Goal: Navigation & Orientation: Find specific page/section

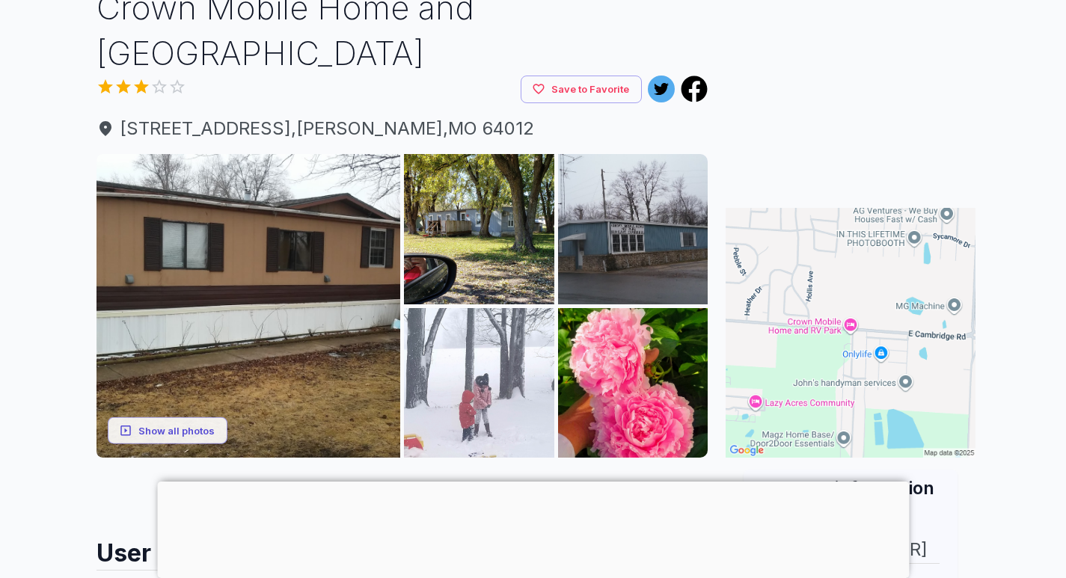
scroll to position [150, 0]
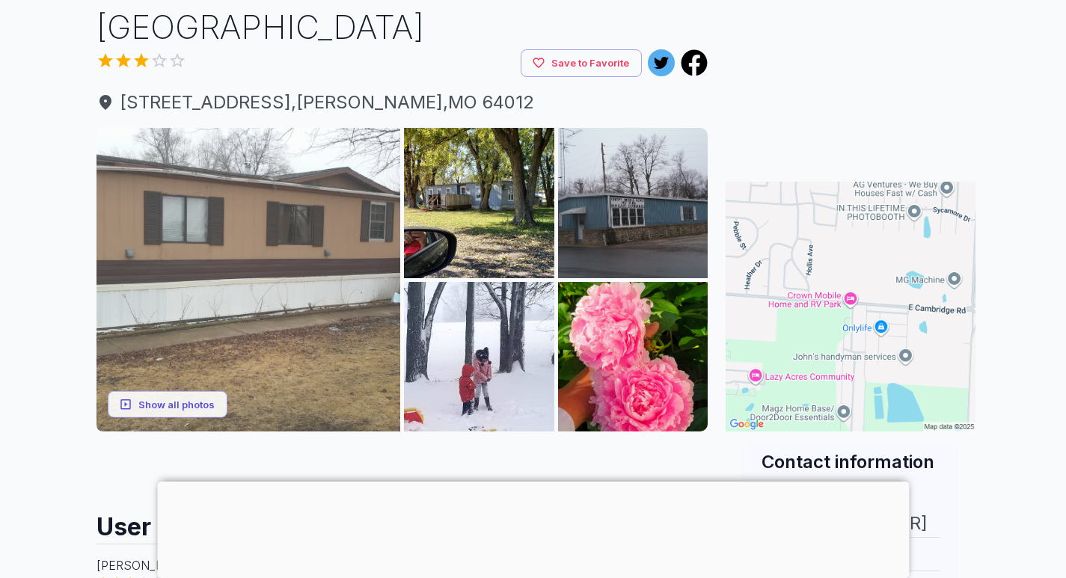
click at [315, 224] on img at bounding box center [248, 280] width 304 height 304
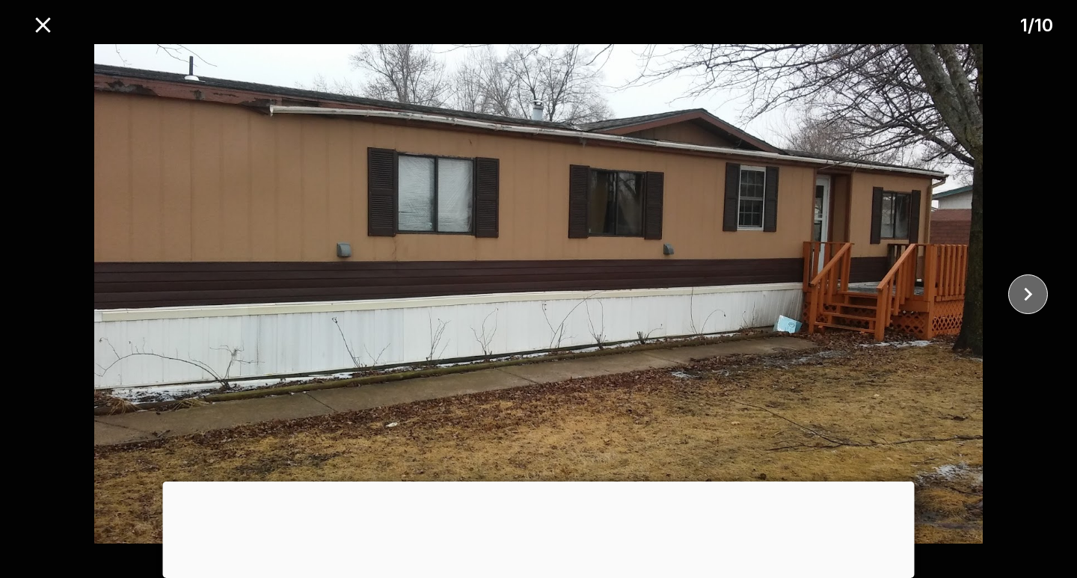
click at [1027, 295] on icon "close" at bounding box center [1028, 294] width 26 height 26
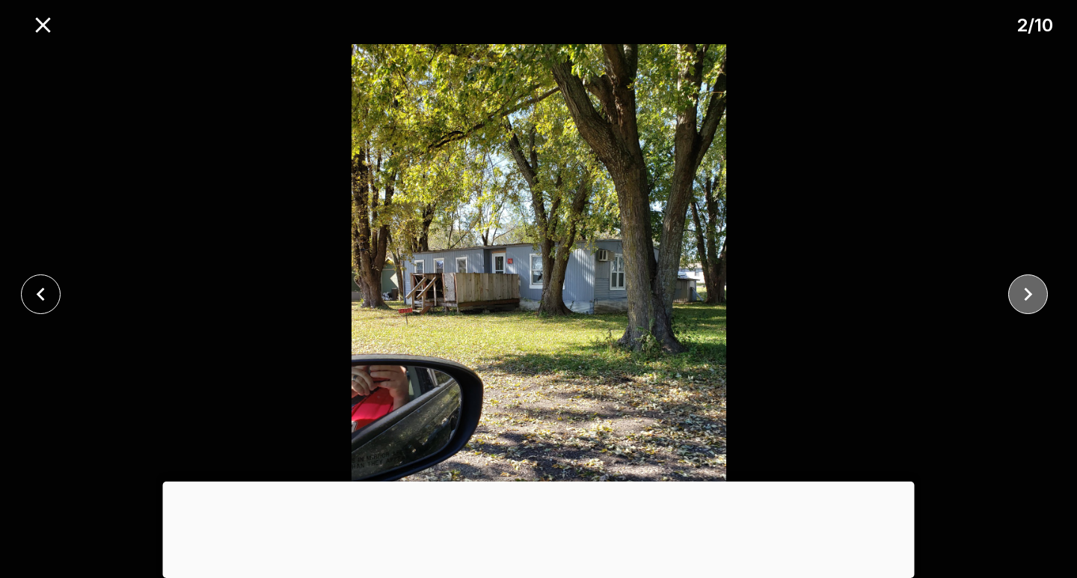
click at [1027, 295] on icon "close" at bounding box center [1028, 294] width 26 height 26
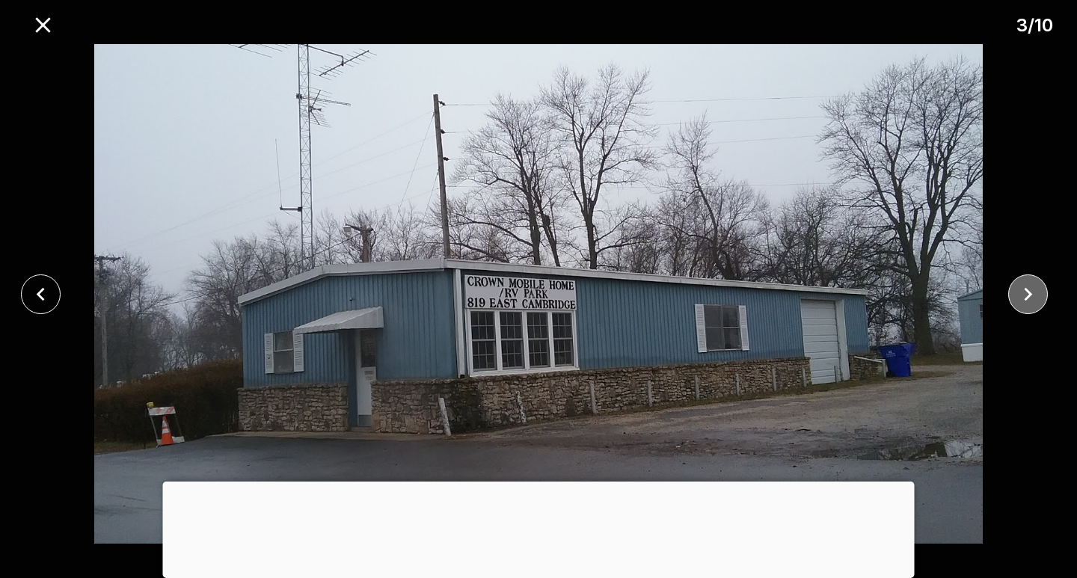
click at [1027, 295] on icon "close" at bounding box center [1028, 294] width 26 height 26
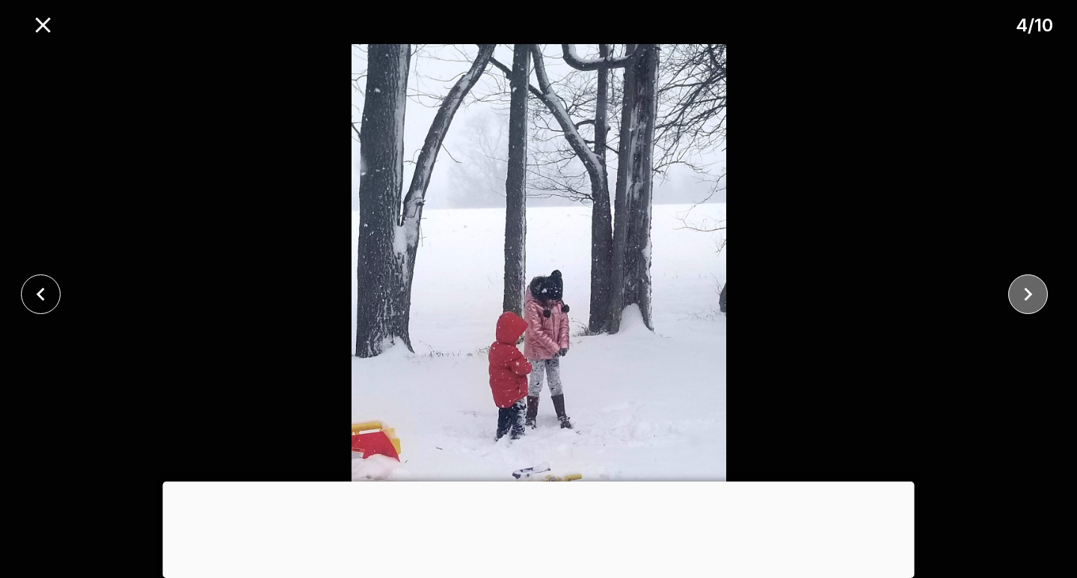
click at [1027, 295] on icon "close" at bounding box center [1028, 294] width 26 height 26
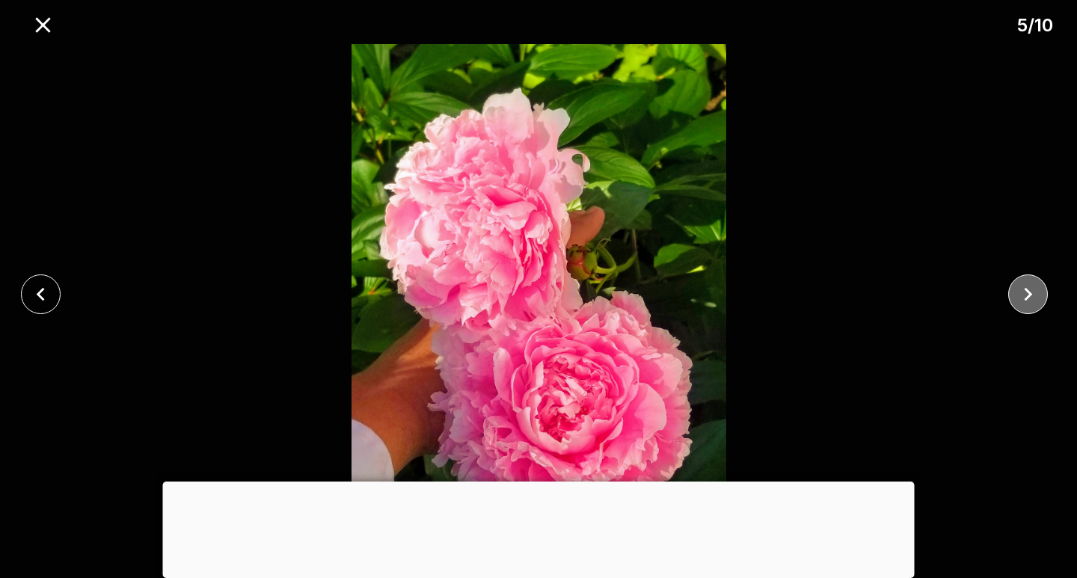
click at [1027, 295] on icon "close" at bounding box center [1028, 294] width 26 height 26
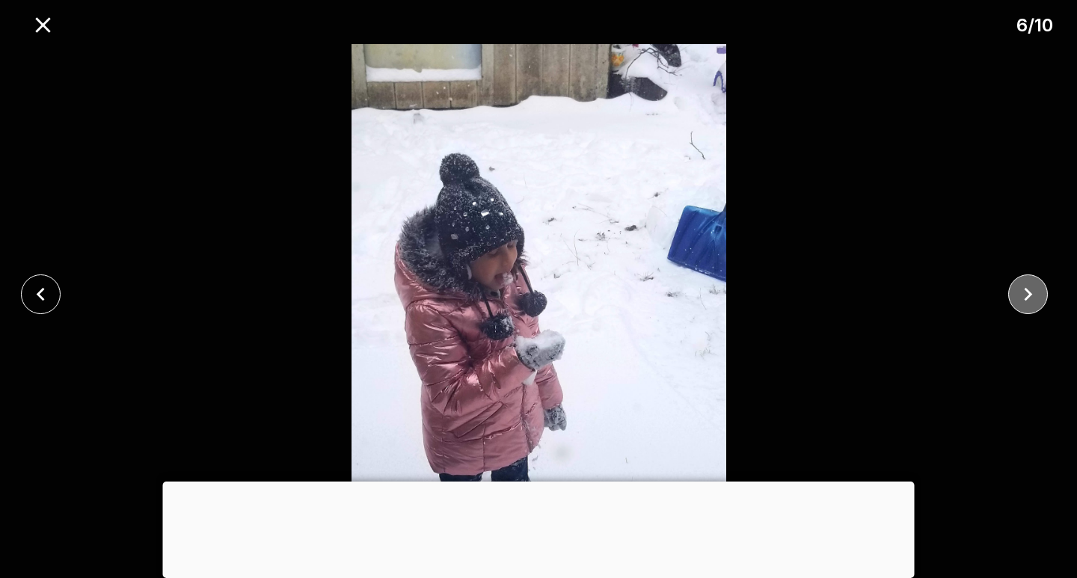
click at [1027, 295] on icon "close" at bounding box center [1028, 294] width 26 height 26
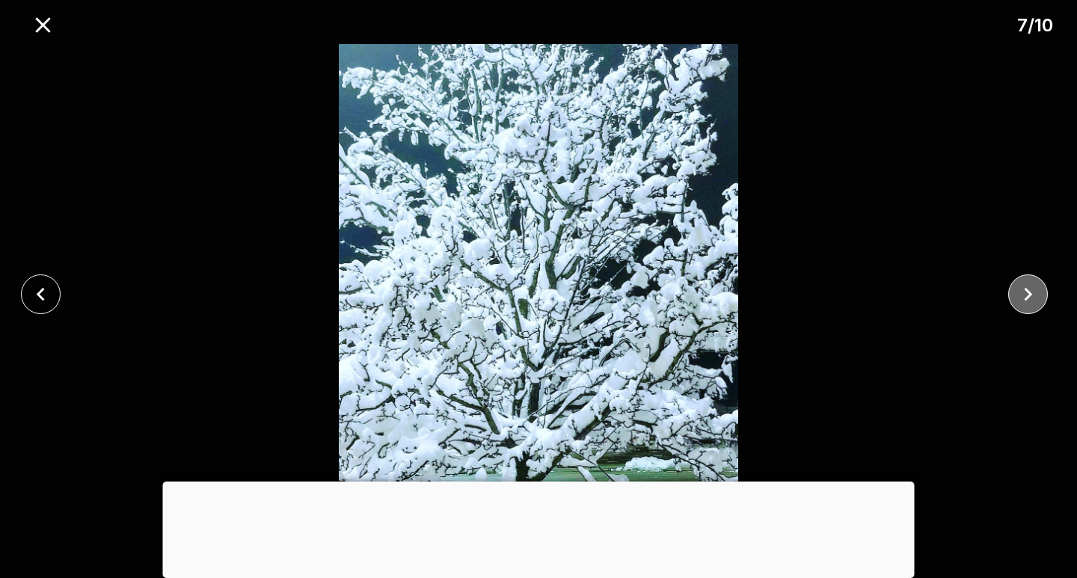
click at [1027, 295] on icon "close" at bounding box center [1028, 294] width 26 height 26
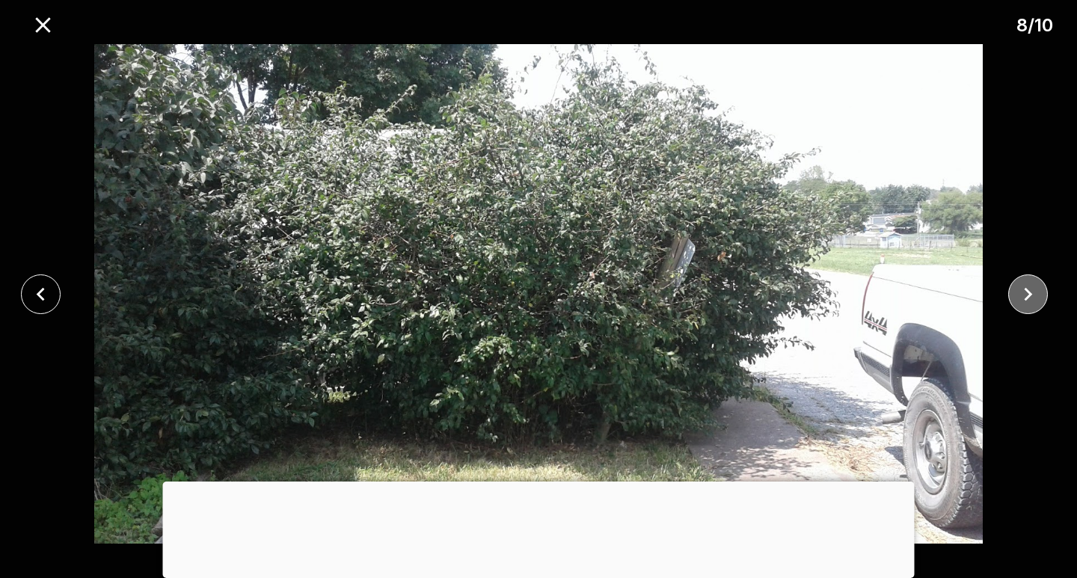
click at [1027, 295] on icon "close" at bounding box center [1028, 294] width 26 height 26
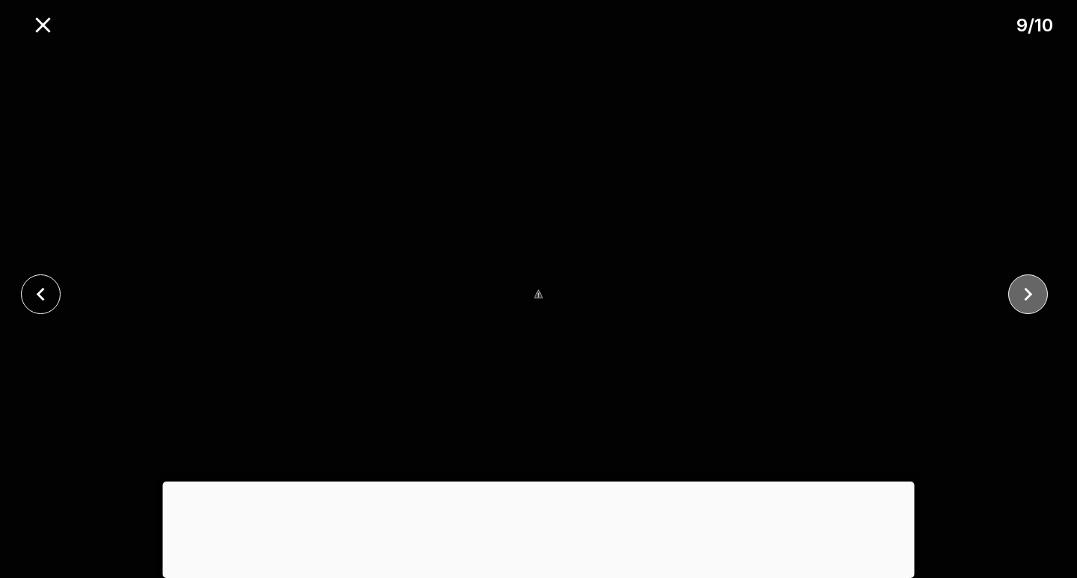
click at [1035, 290] on icon "close" at bounding box center [1028, 294] width 26 height 26
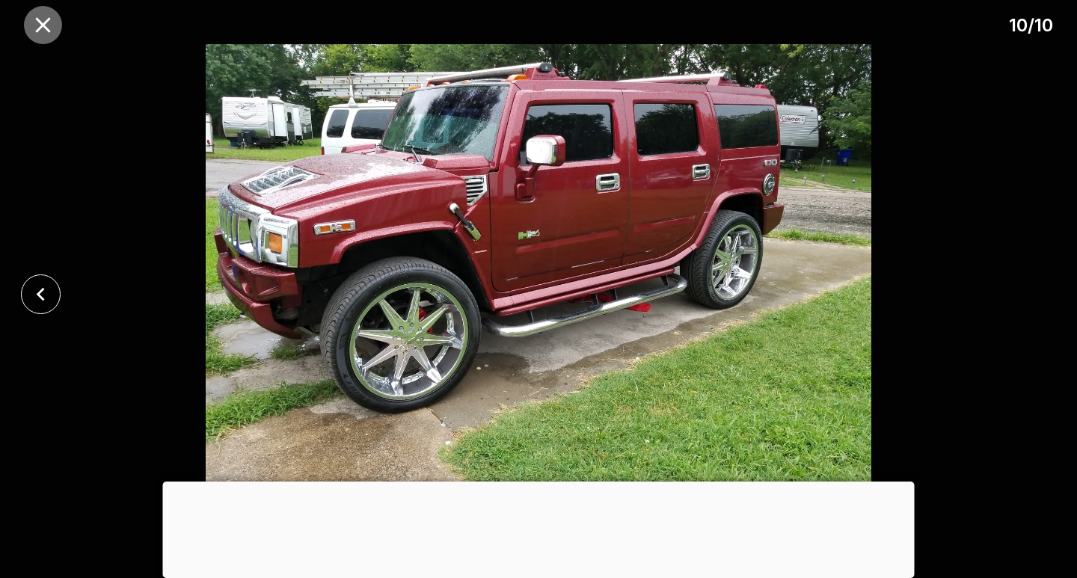
click at [45, 33] on icon "close" at bounding box center [43, 25] width 26 height 26
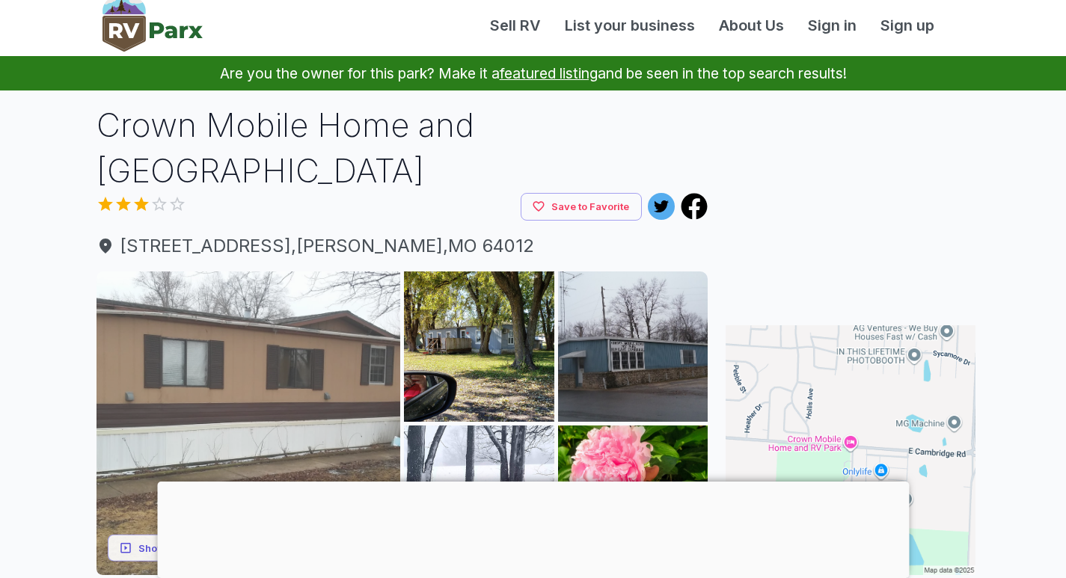
scroll to position [0, 0]
